Goal: Transaction & Acquisition: Purchase product/service

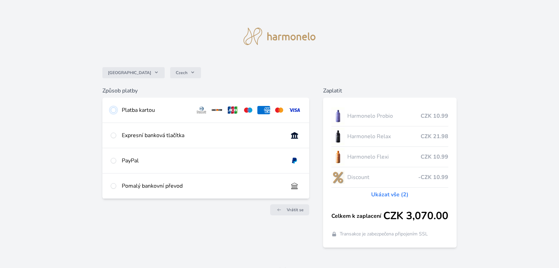
click at [113, 111] on input "radio" at bounding box center [114, 110] width 6 height 6
radio input "true"
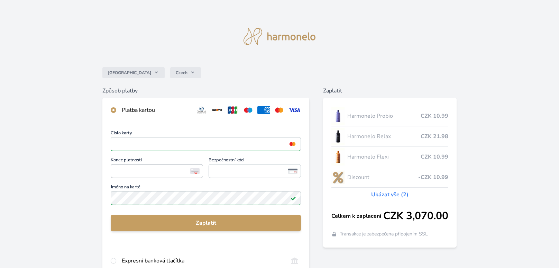
click at [133, 176] on span "<p>Your browser does not support iframes.</p>" at bounding box center [157, 171] width 92 height 14
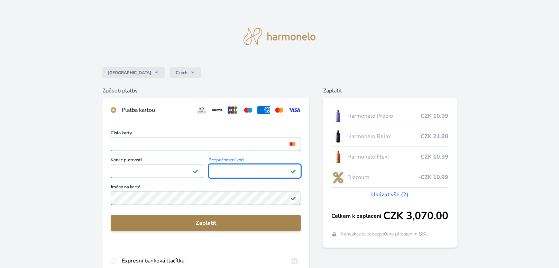
click at [136, 225] on span "Zaplatit" at bounding box center [205, 223] width 179 height 8
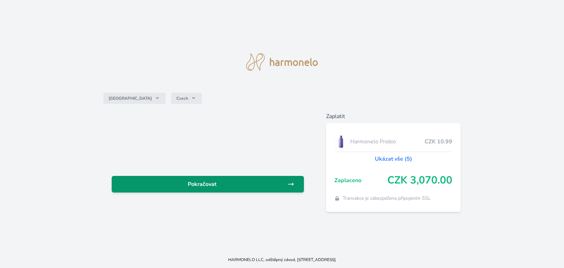
click at [207, 179] on link "Pokračovat" at bounding box center [208, 184] width 192 height 17
